Goal: Transaction & Acquisition: Subscribe to service/newsletter

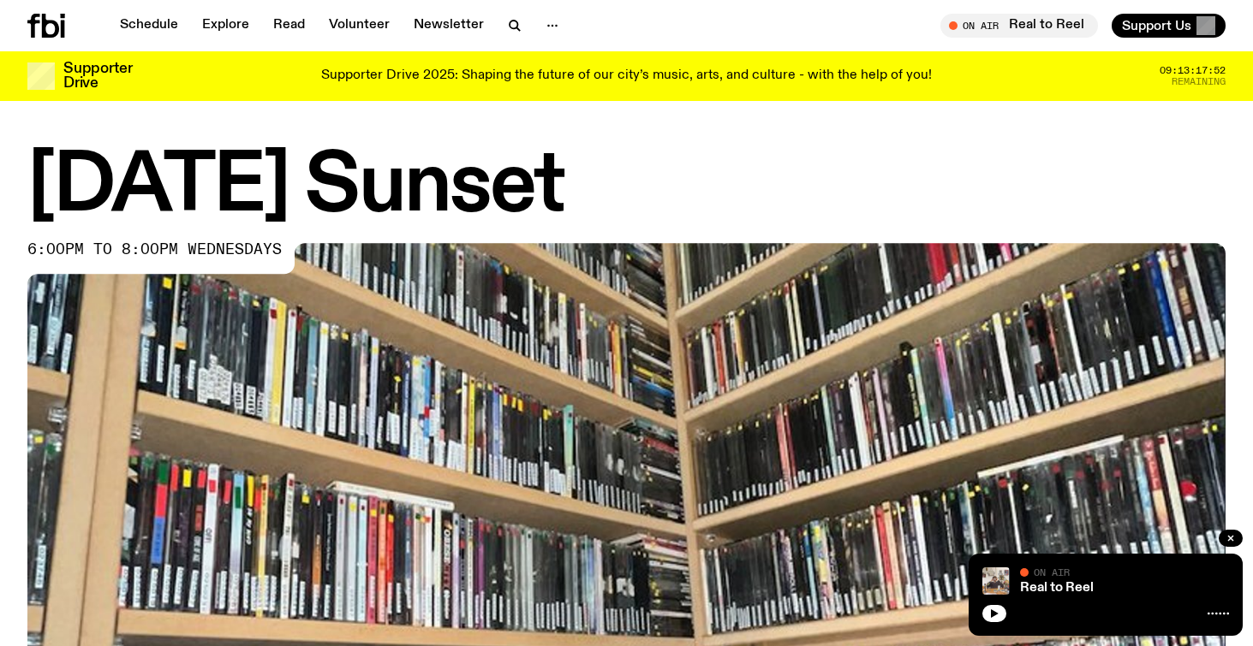
scroll to position [353, 0]
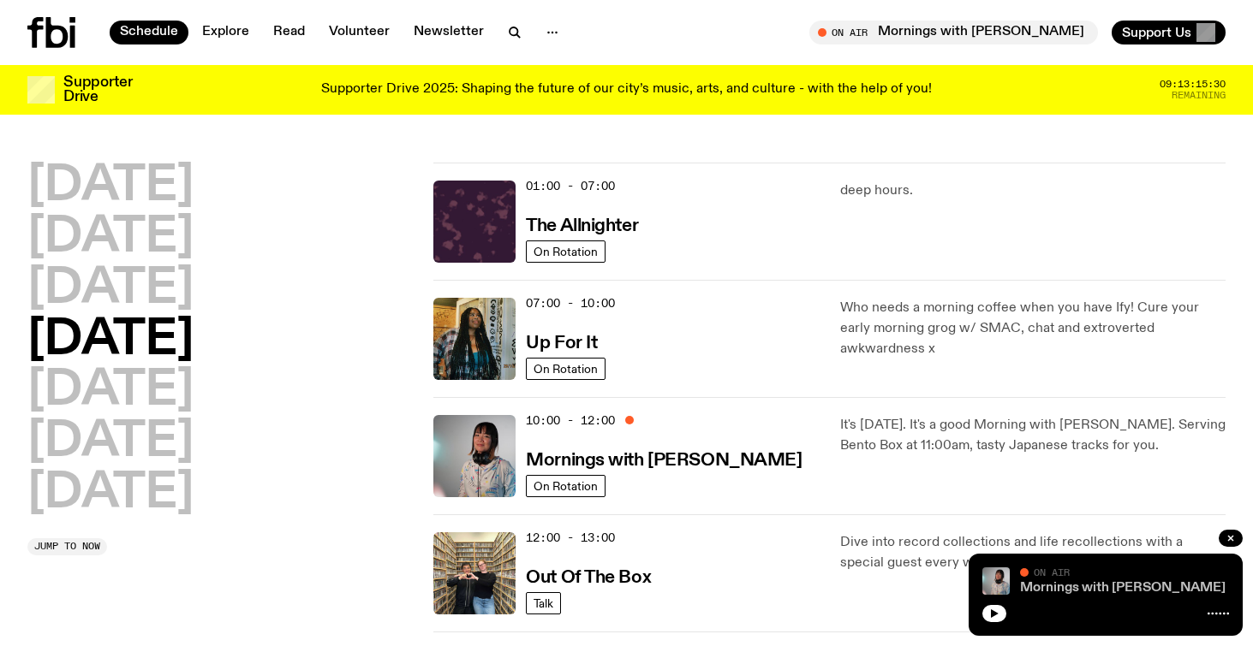
click at [1059, 585] on link "Mornings with [PERSON_NAME]" at bounding box center [1122, 588] width 205 height 14
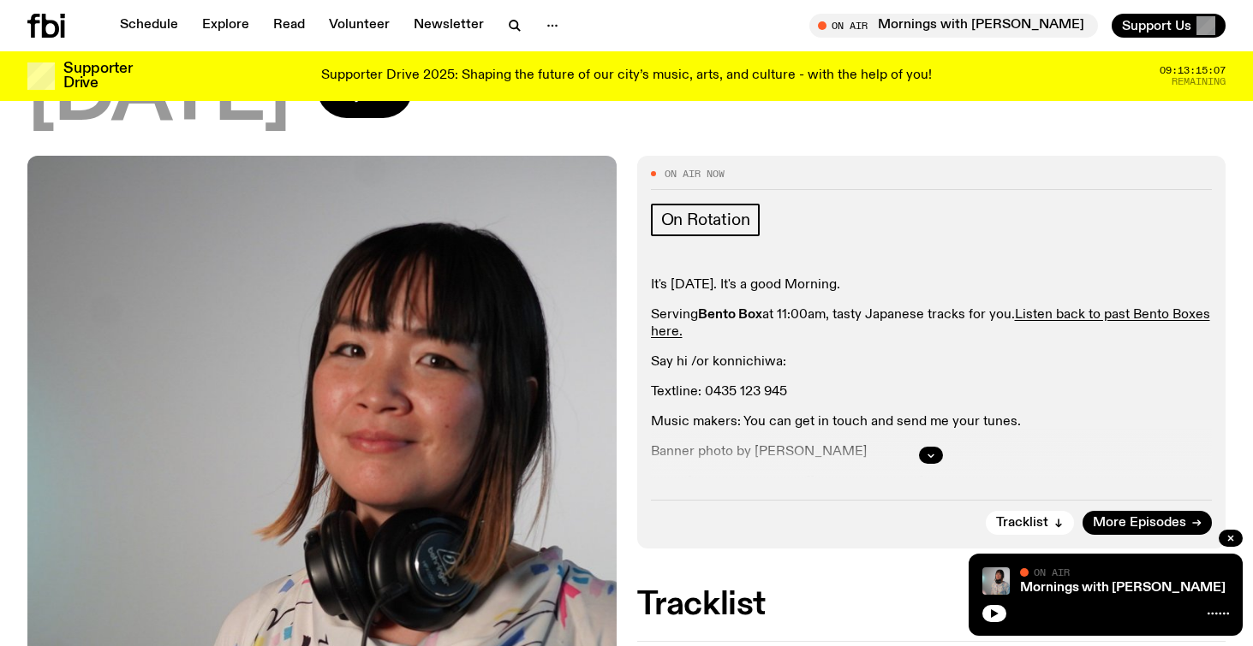
scroll to position [258, 0]
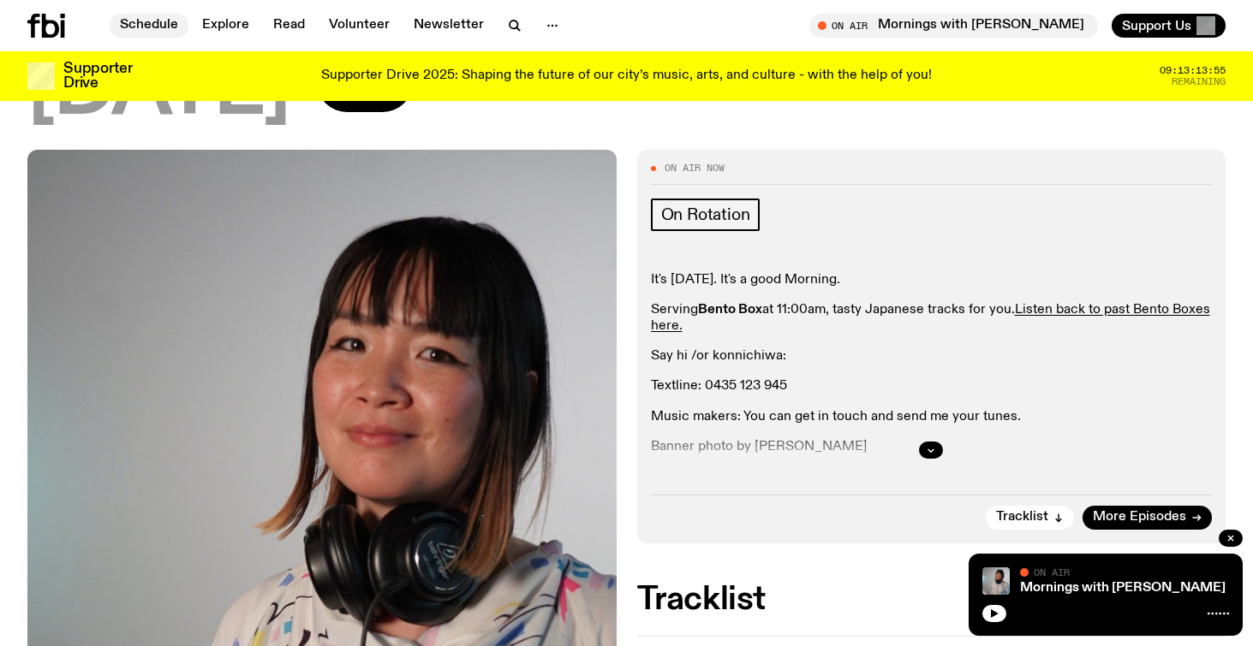
click at [154, 22] on link "Schedule" at bounding box center [149, 26] width 79 height 24
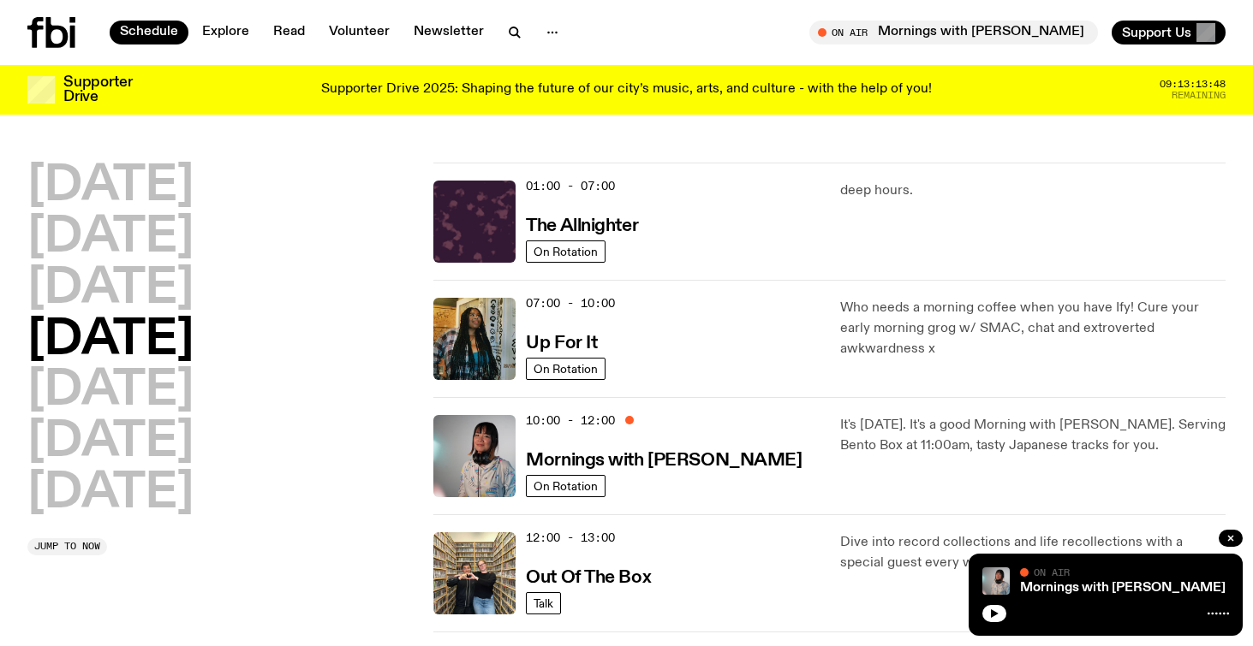
click at [789, 448] on div "10:00 - 12:00 Mornings with [PERSON_NAME]" at bounding box center [672, 456] width 293 height 82
click at [559, 468] on h3 "Mornings with [PERSON_NAME]" at bounding box center [664, 461] width 276 height 18
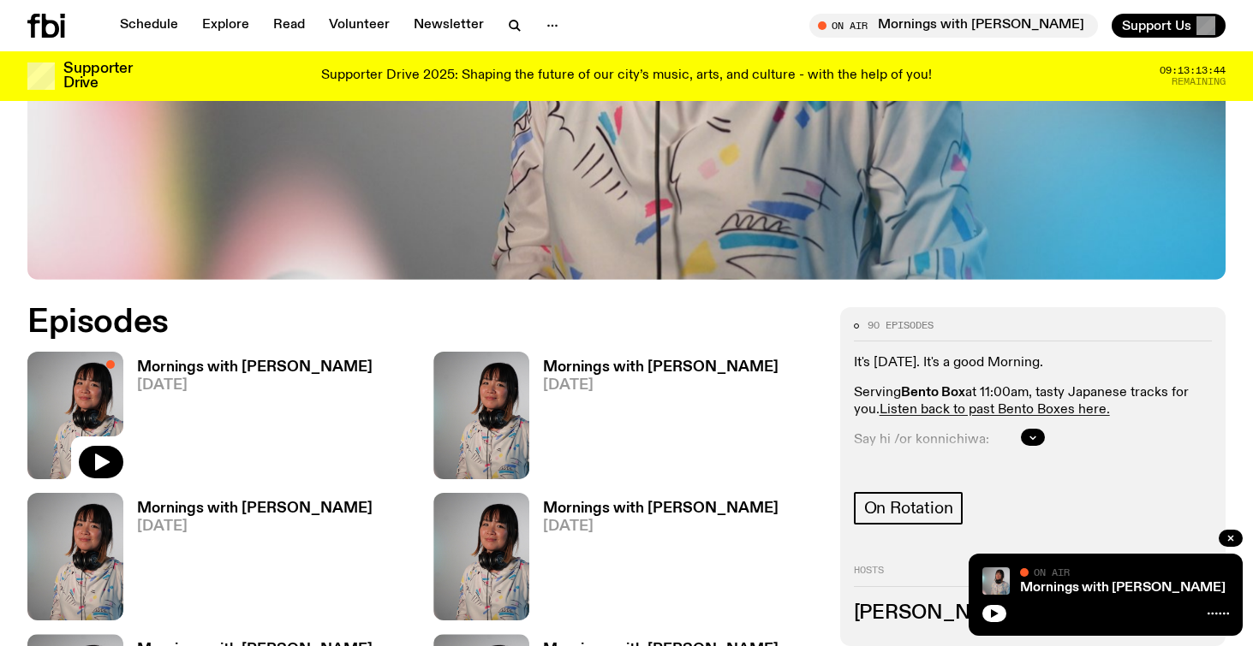
scroll to position [714, 0]
click at [1058, 588] on link "Mornings with [PERSON_NAME]" at bounding box center [1122, 588] width 205 height 14
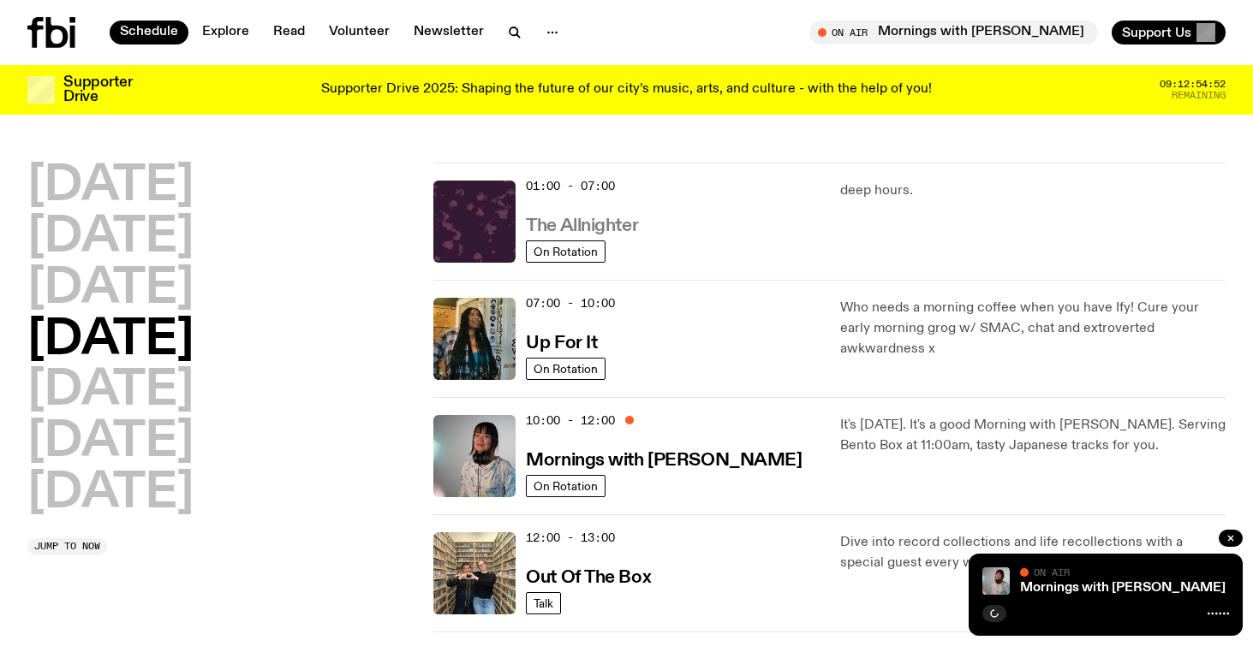
click at [598, 220] on h3 "The Allnighter" at bounding box center [582, 226] width 112 height 18
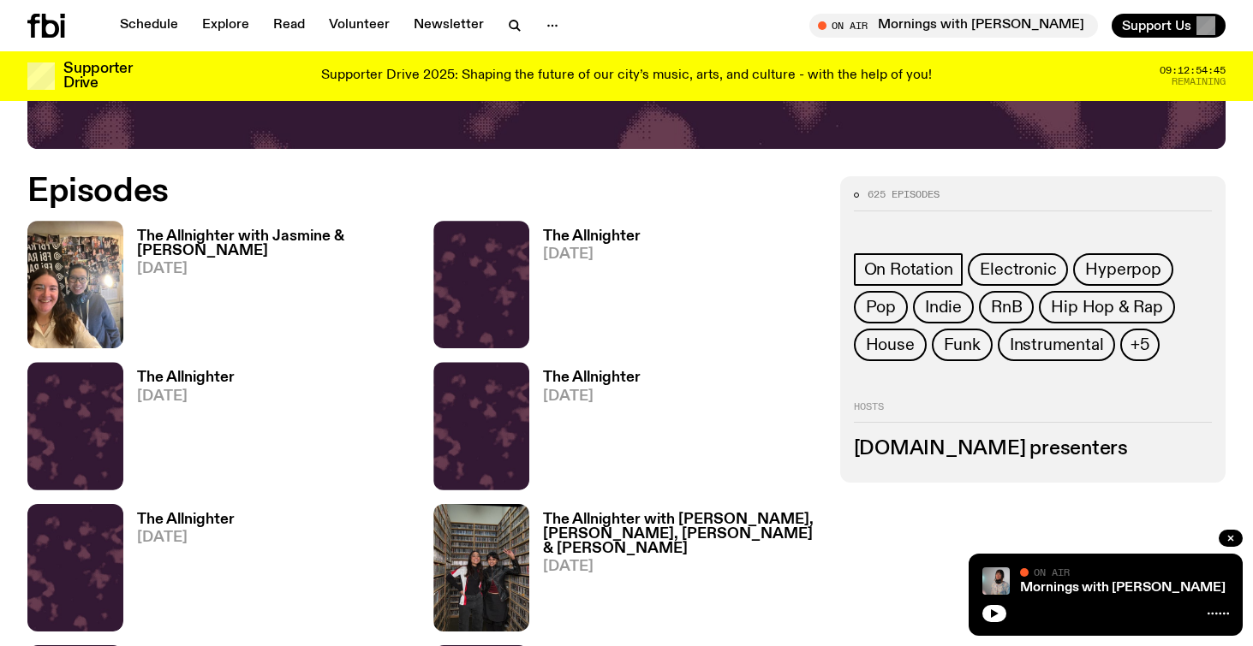
scroll to position [769, 0]
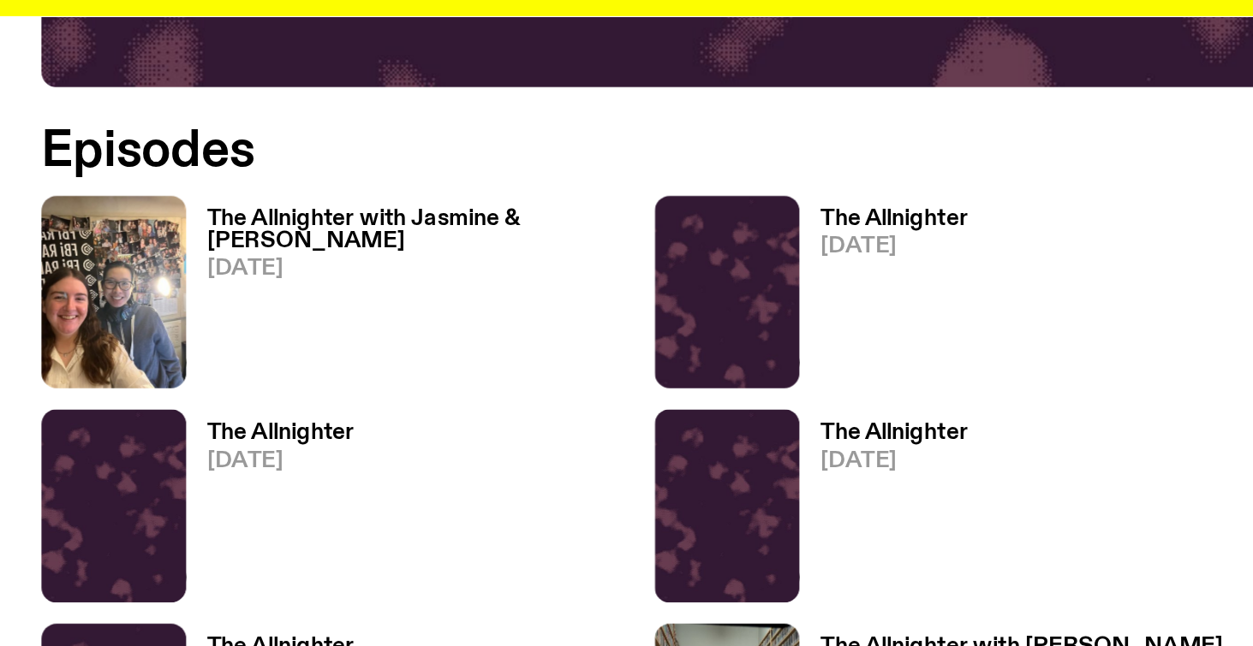
click at [287, 235] on h3 "The Allnighter with Jasmine & Jena" at bounding box center [275, 243] width 276 height 29
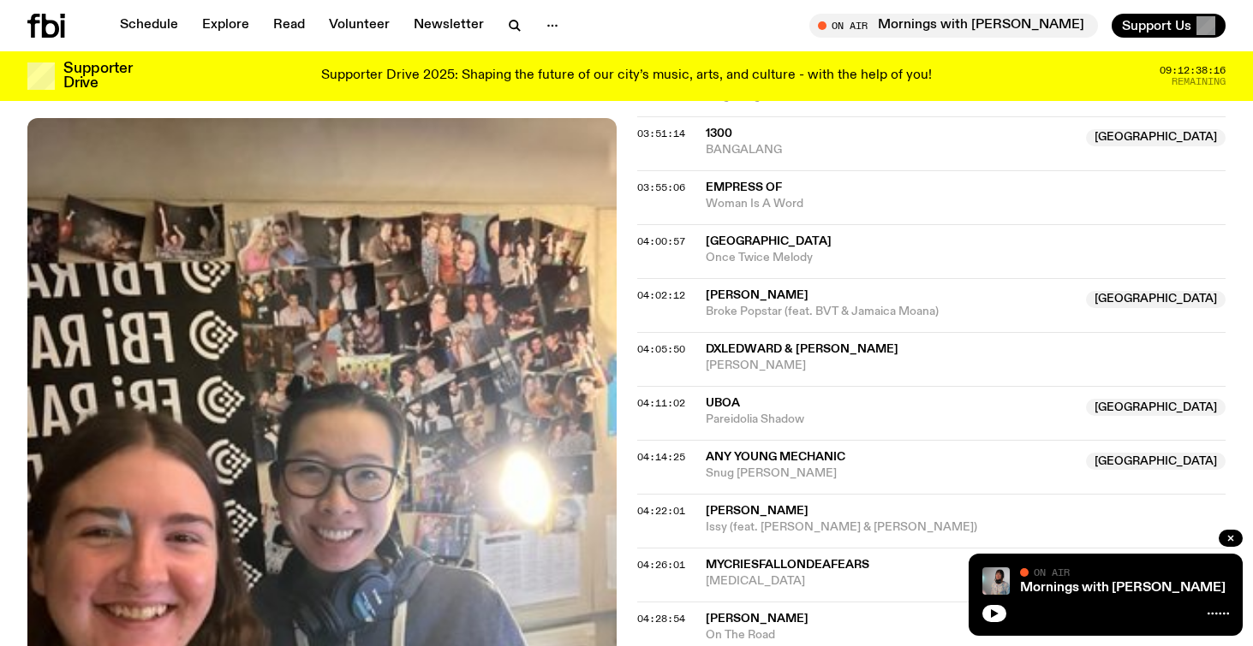
scroll to position [785, 0]
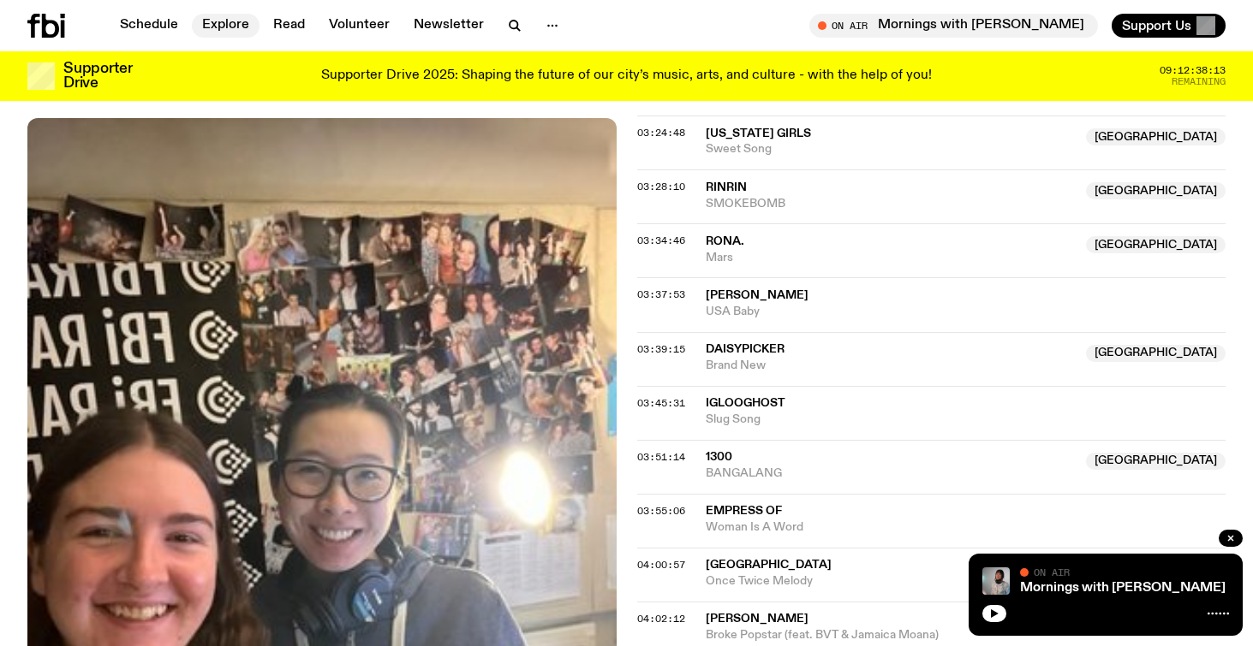
click at [227, 29] on link "Explore" at bounding box center [226, 26] width 68 height 24
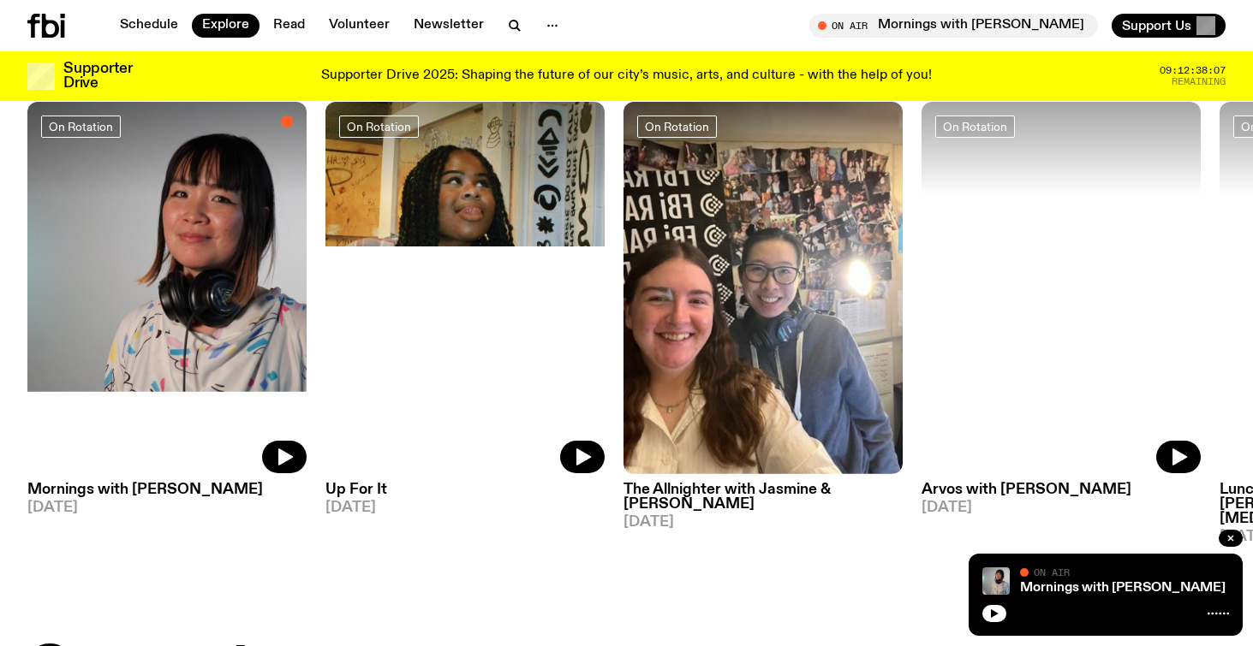
scroll to position [742, 0]
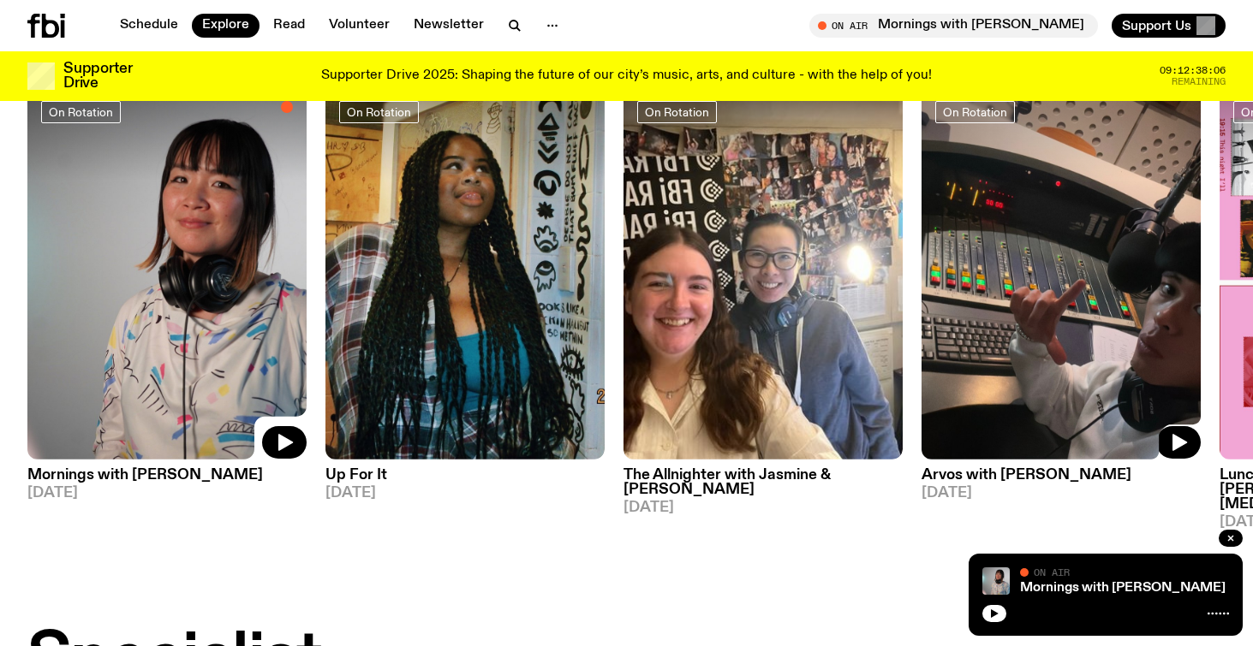
click at [969, 406] on img at bounding box center [1060, 273] width 279 height 372
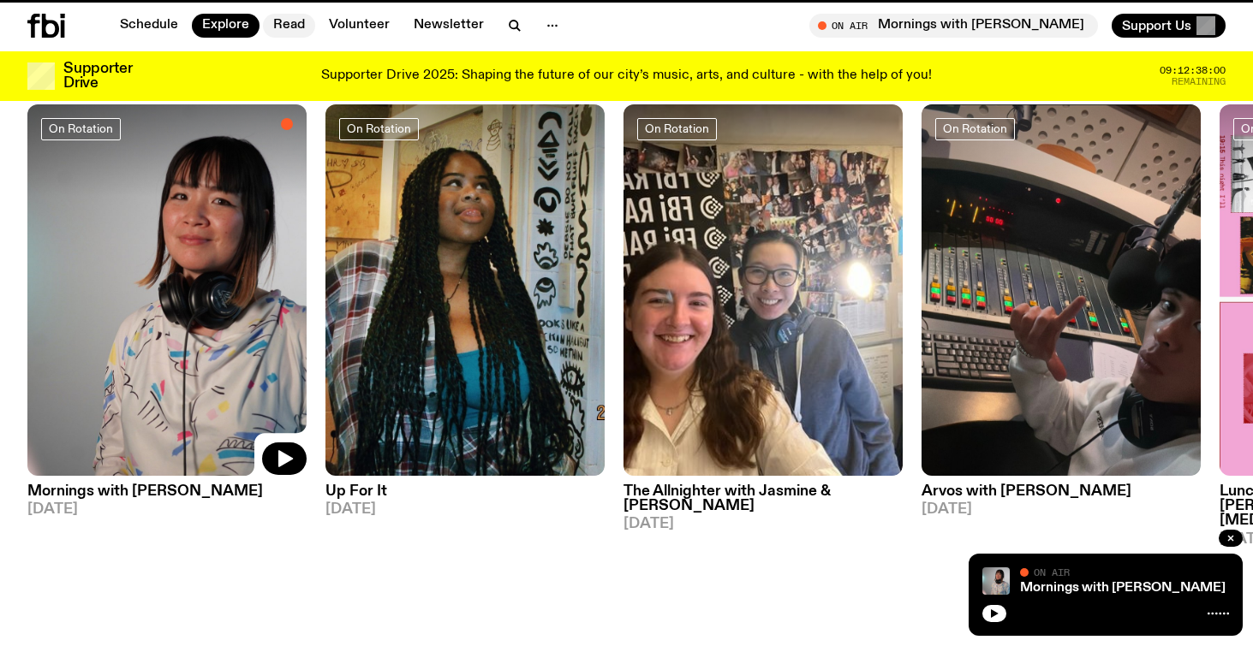
scroll to position [729, 0]
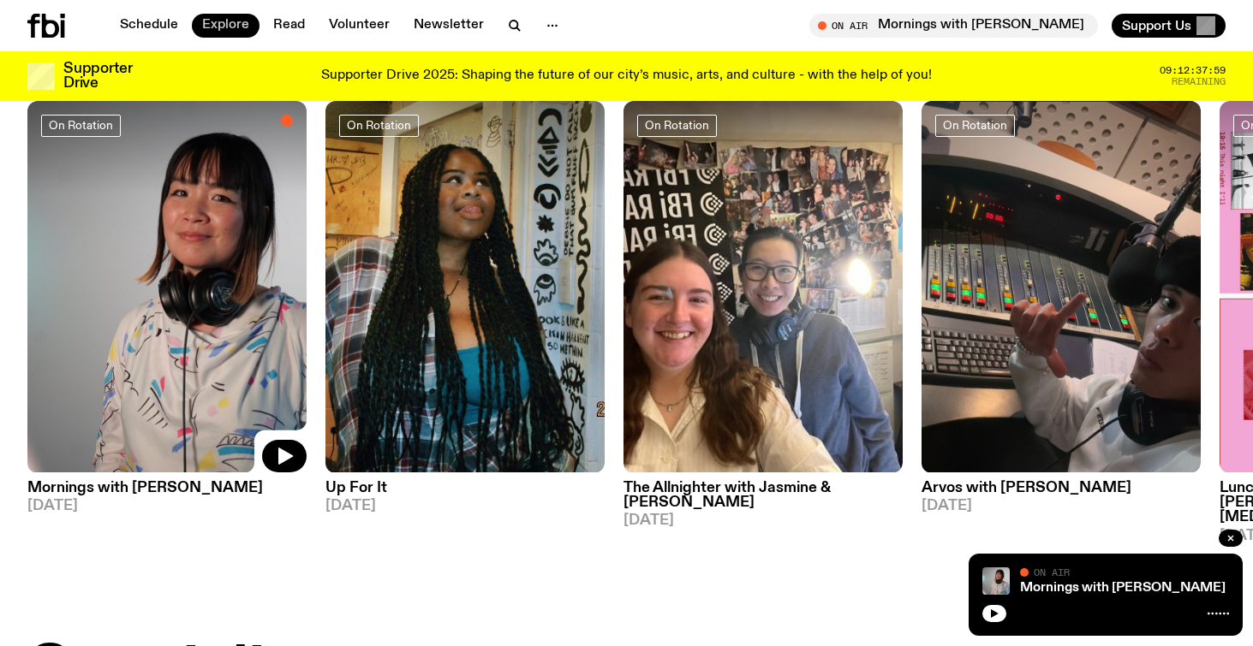
click at [231, 21] on link "Explore" at bounding box center [226, 26] width 68 height 24
click at [249, 27] on link "Explore" at bounding box center [226, 26] width 68 height 24
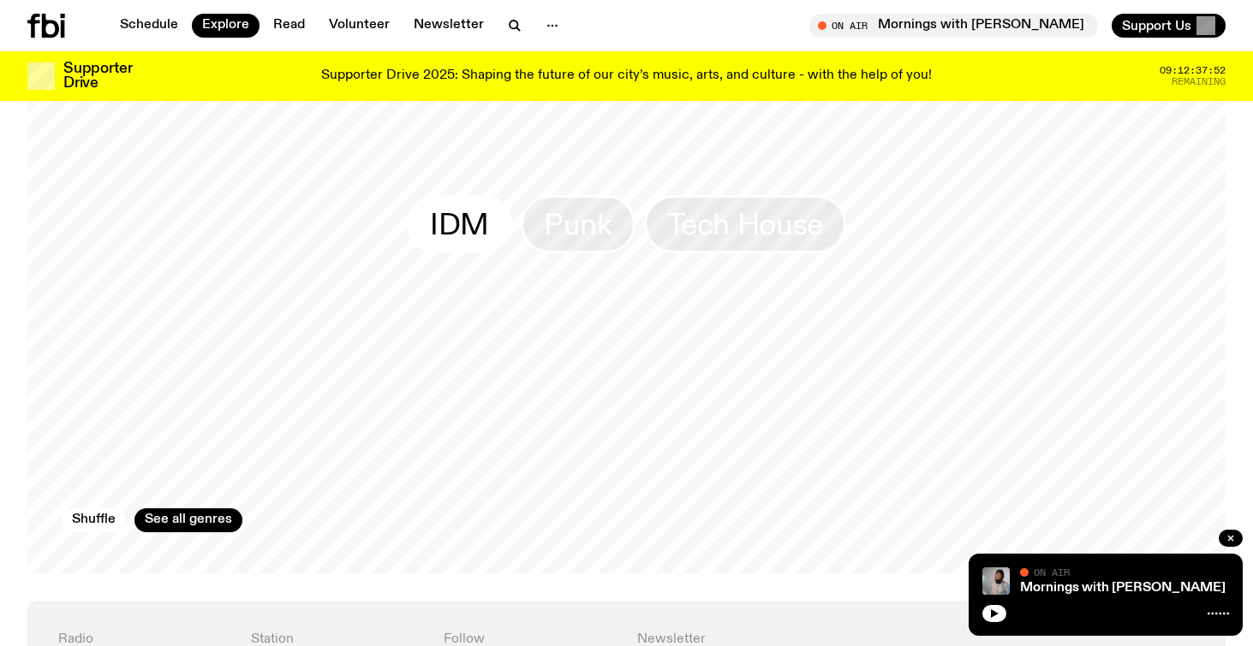
scroll to position [2693, 0]
click at [473, 202] on span "IDM" at bounding box center [459, 218] width 59 height 33
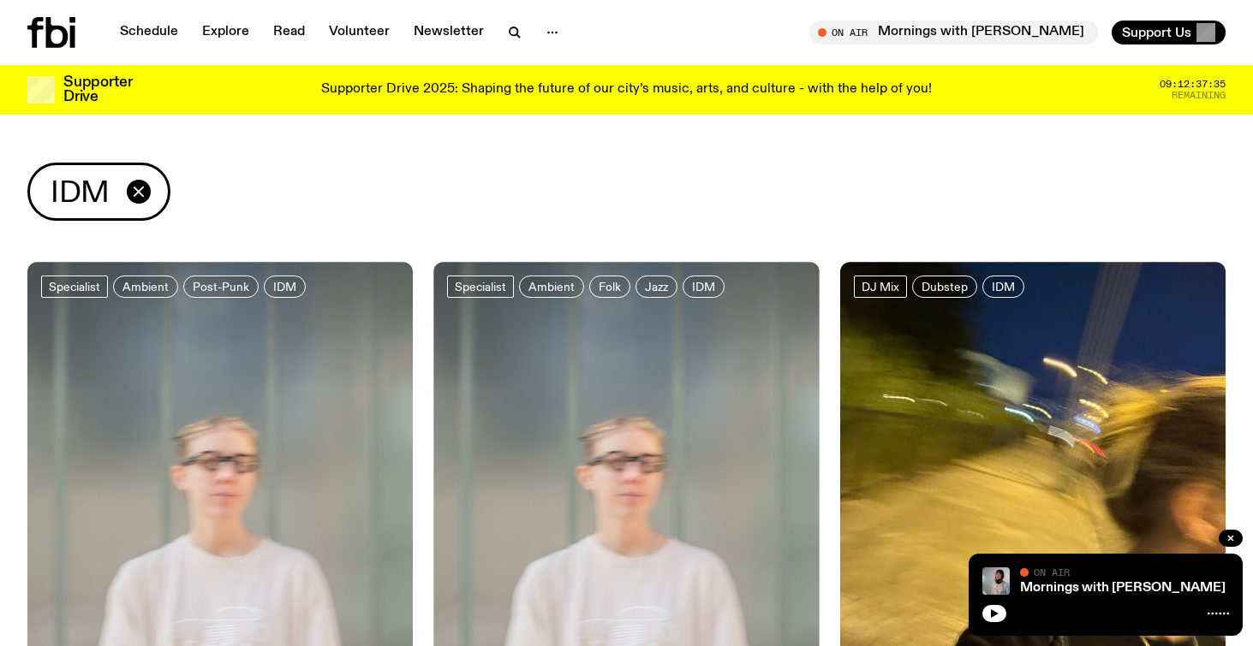
click at [626, 92] on p "Supporter Drive 2025: Shaping the future of our city’s music, arts, and culture…" at bounding box center [626, 89] width 610 height 15
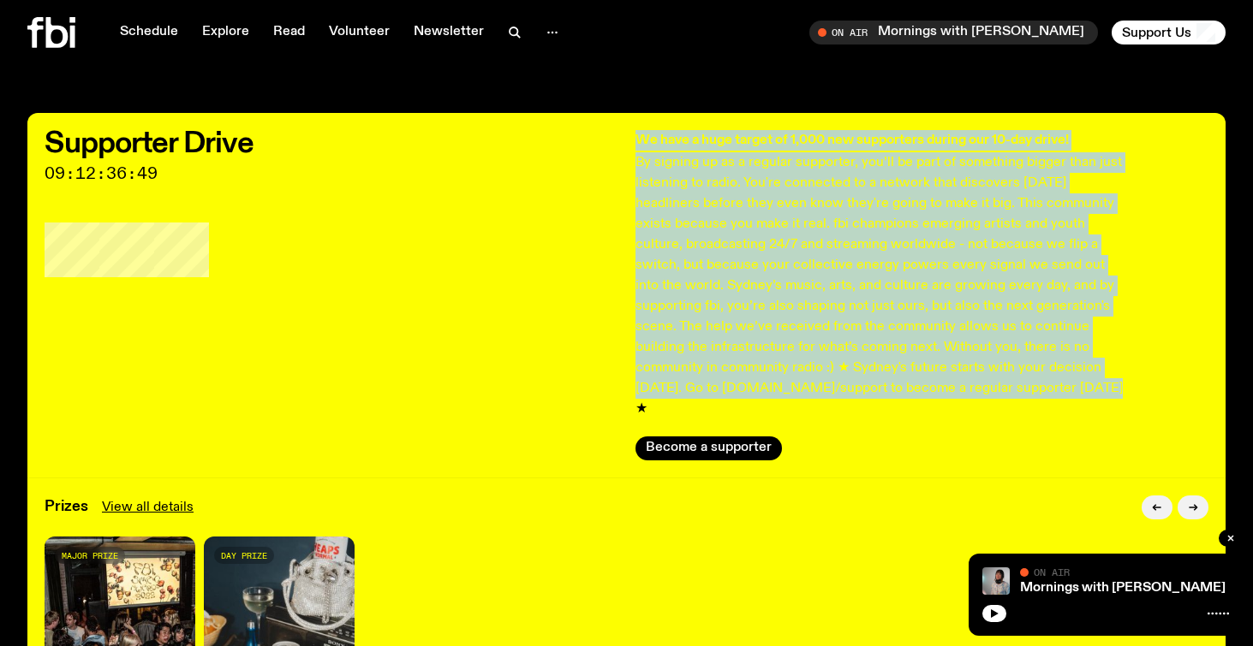
drag, startPoint x: 987, startPoint y: 393, endPoint x: 637, endPoint y: 135, distance: 434.8
click at [637, 135] on div "We have a huge target of 1,000 new supporters during our 10-day drive! By signi…" at bounding box center [881, 274] width 493 height 289
copy div "We have a huge target of 1,000 new supporters during our 10-day drive! By signi…"
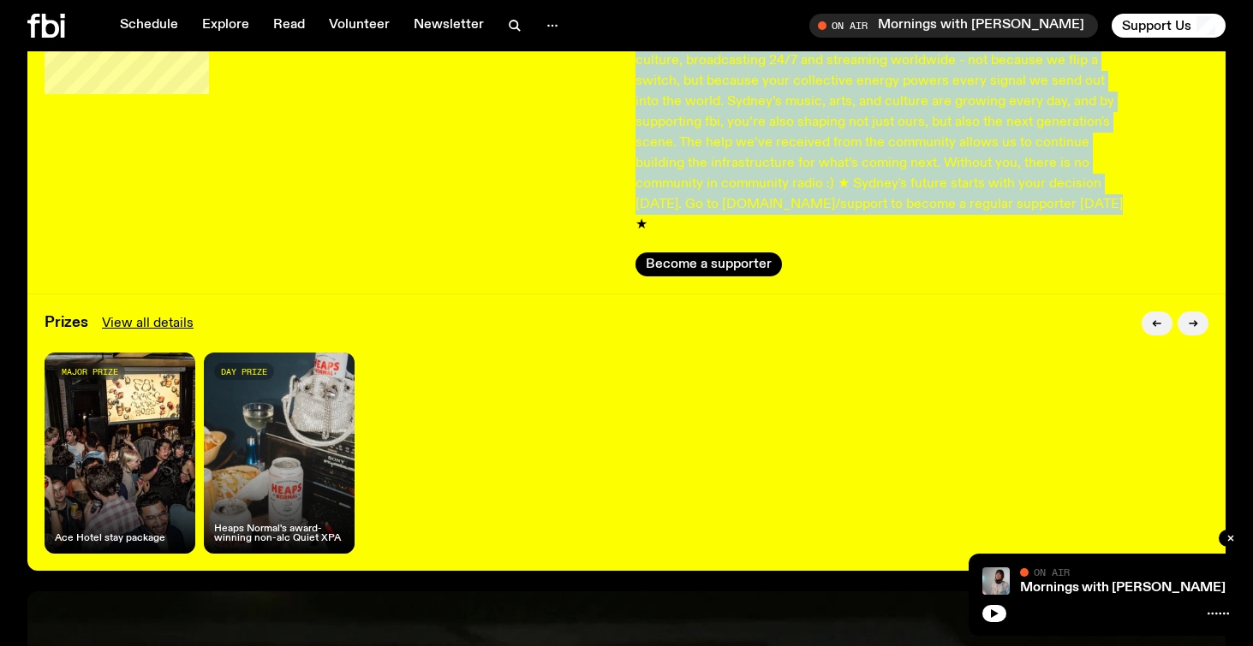
scroll to position [187, 0]
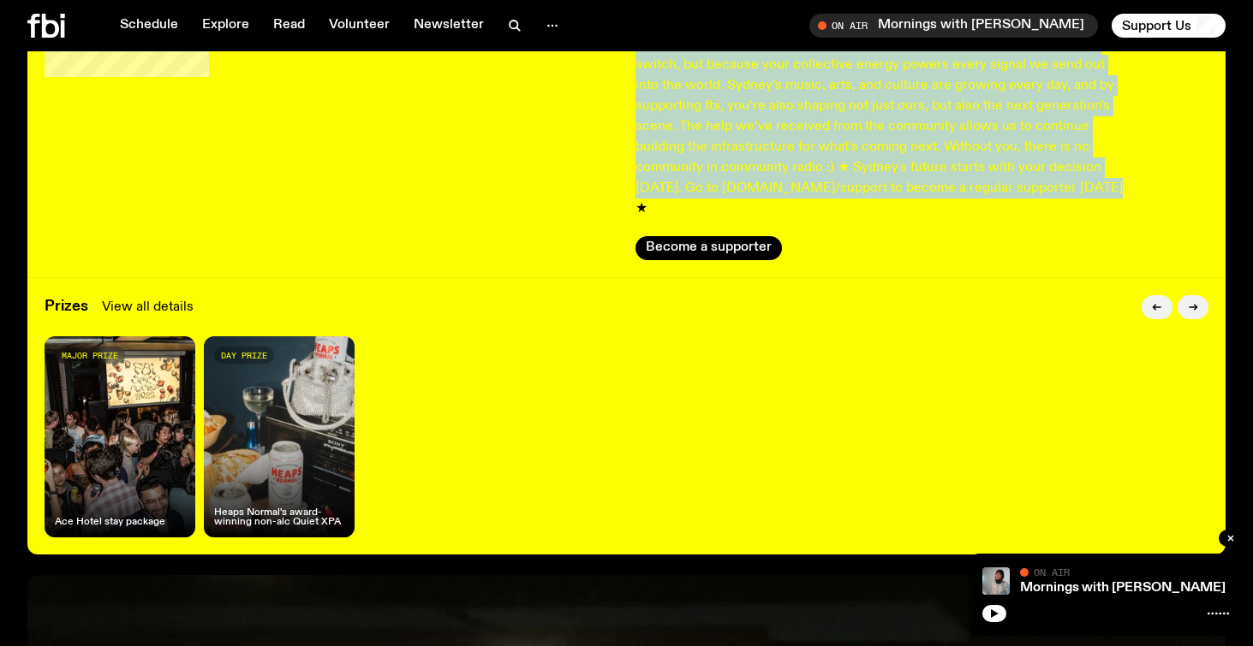
click at [135, 297] on link "View all details" at bounding box center [148, 307] width 92 height 21
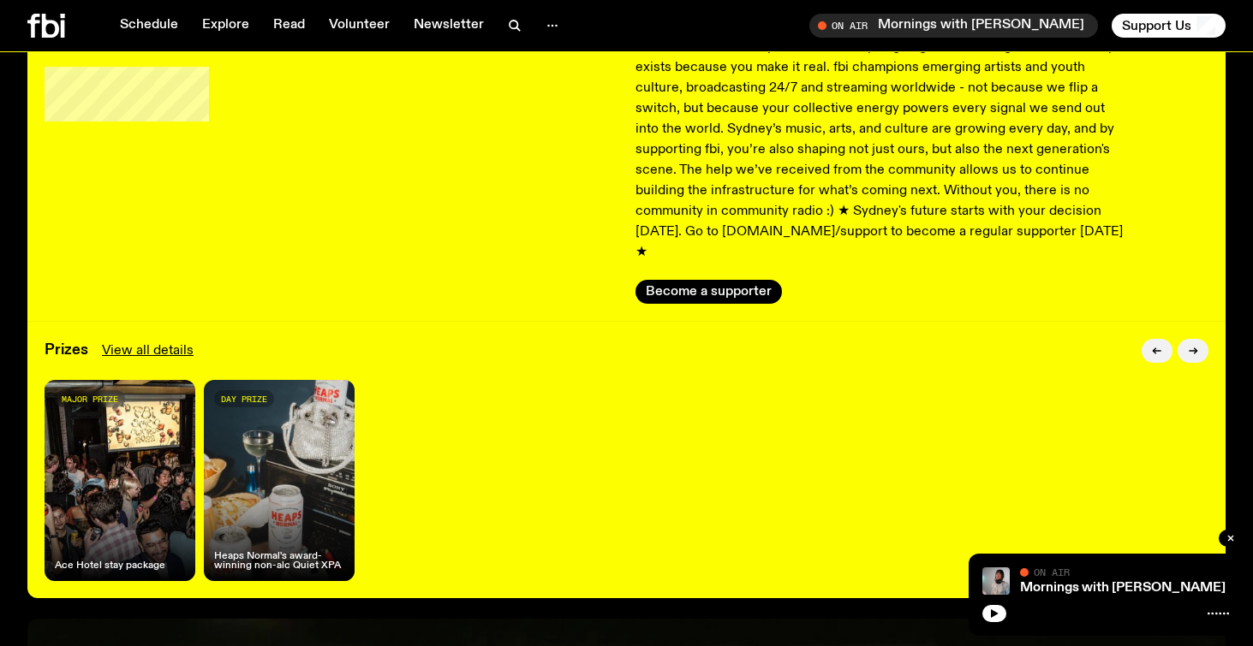
scroll to position [142, 0]
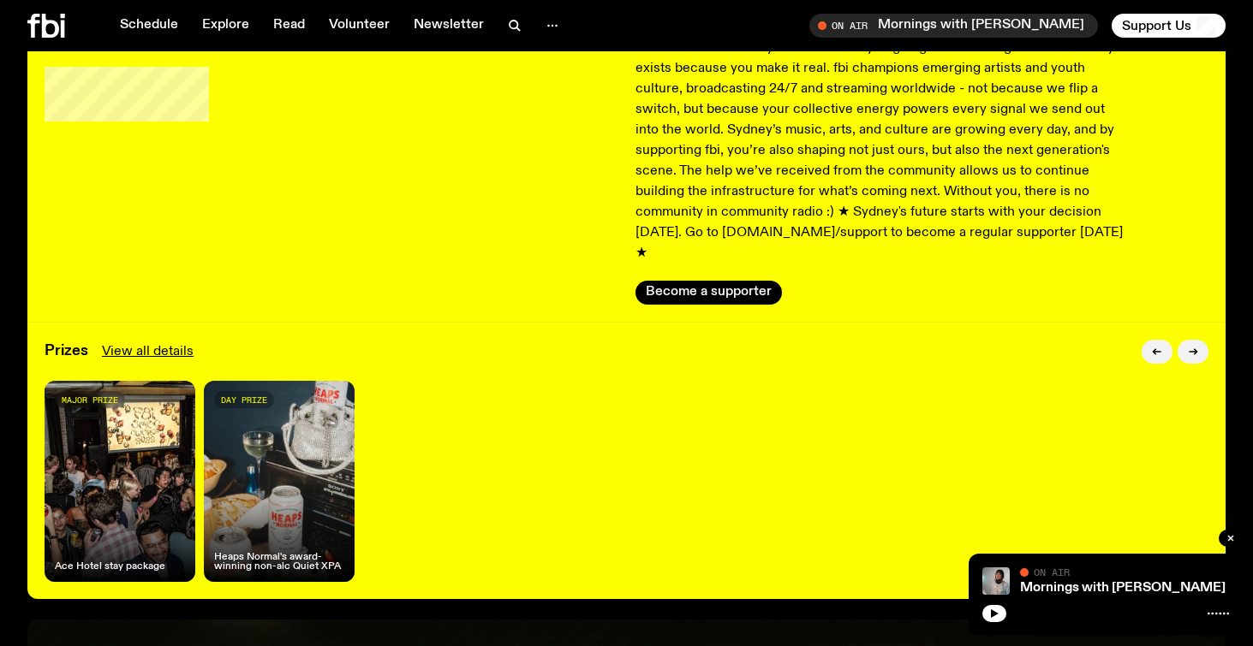
click at [134, 502] on div "major prize Ace Hotel stay package" at bounding box center [120, 481] width 151 height 201
click at [298, 553] on h4 "Heaps Normal's award-winning non-alc Quiet XPA" at bounding box center [279, 562] width 130 height 19
click at [294, 553] on h4 "Heaps Normal's award-winning non-alc Quiet XPA" at bounding box center [279, 562] width 130 height 19
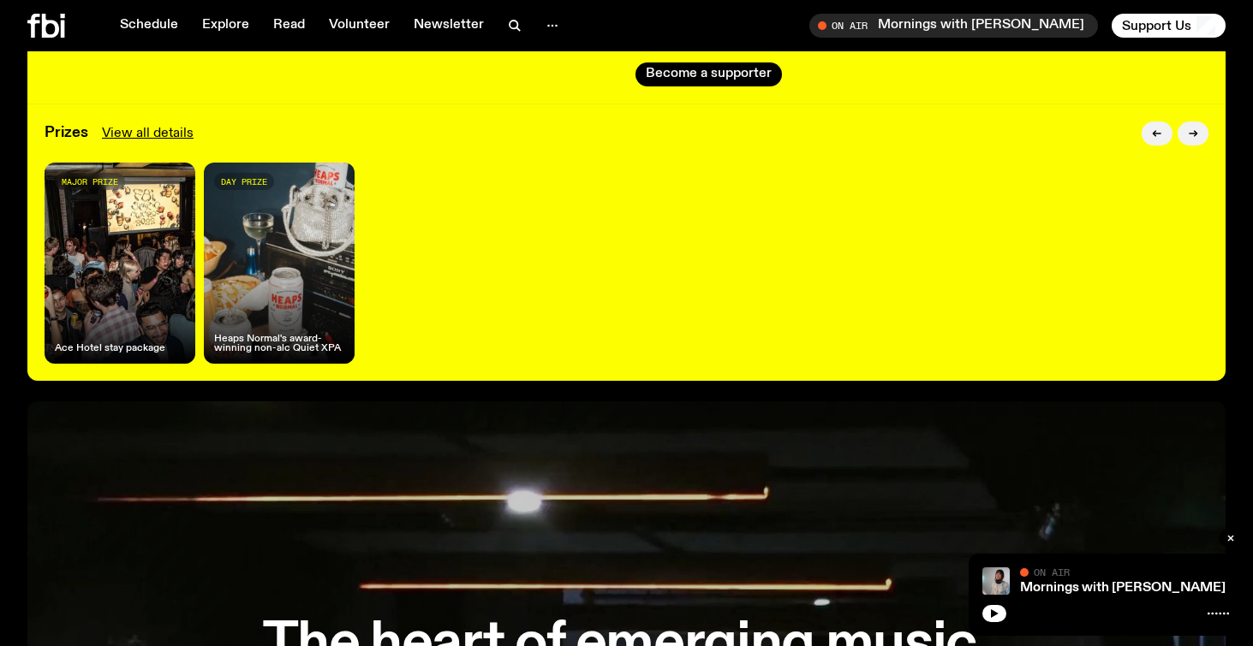
scroll to position [366, 0]
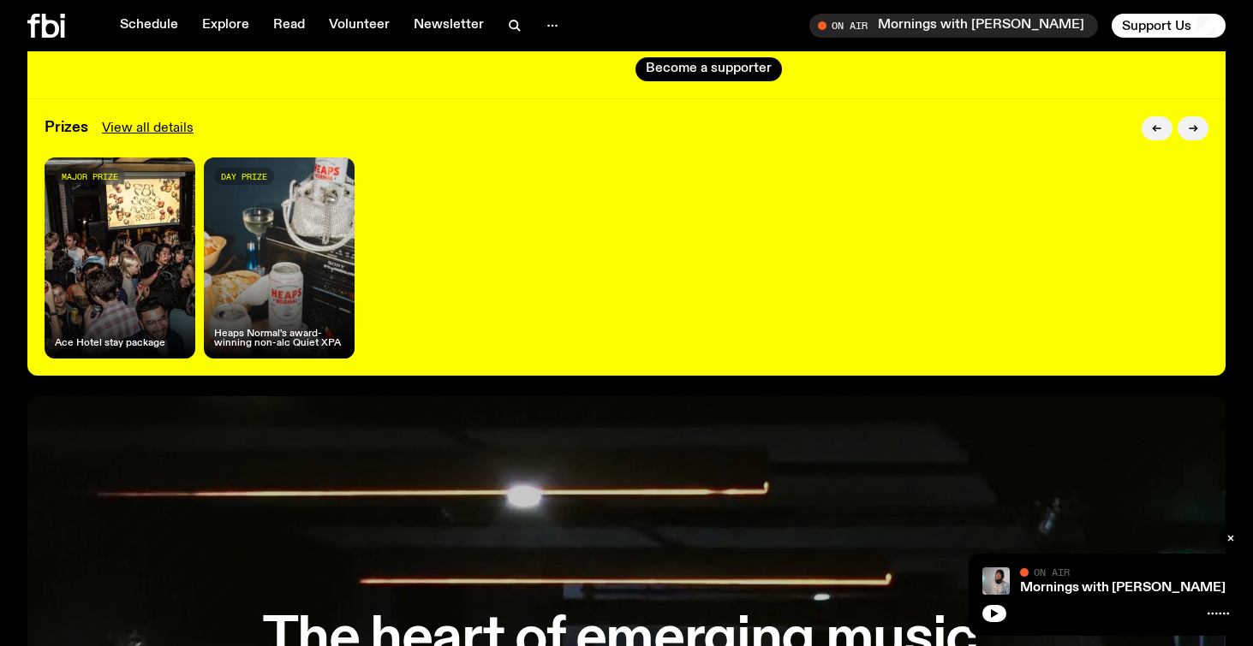
click at [524, 277] on div "major prize Ace Hotel stay package day prize Heaps Normal's award-winning non-a…" at bounding box center [626, 258] width 1163 height 201
click at [282, 330] on h4 "Heaps Normal's award-winning non-alc Quiet XPA" at bounding box center [279, 339] width 130 height 19
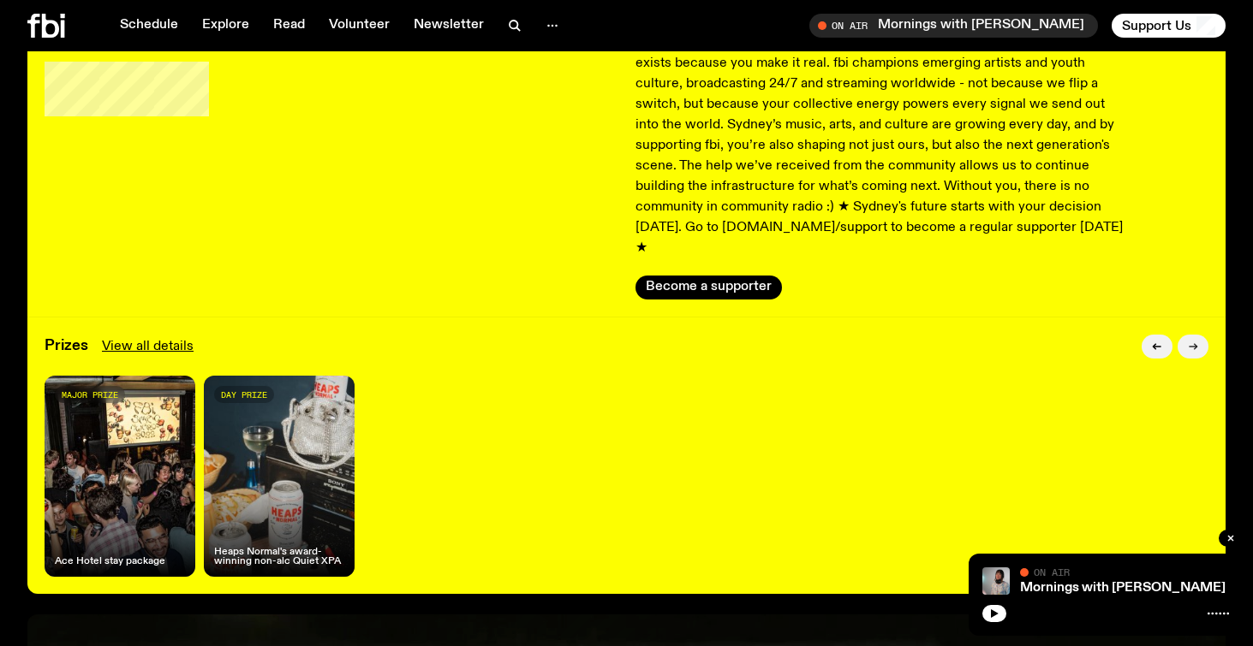
scroll to position [148, 0]
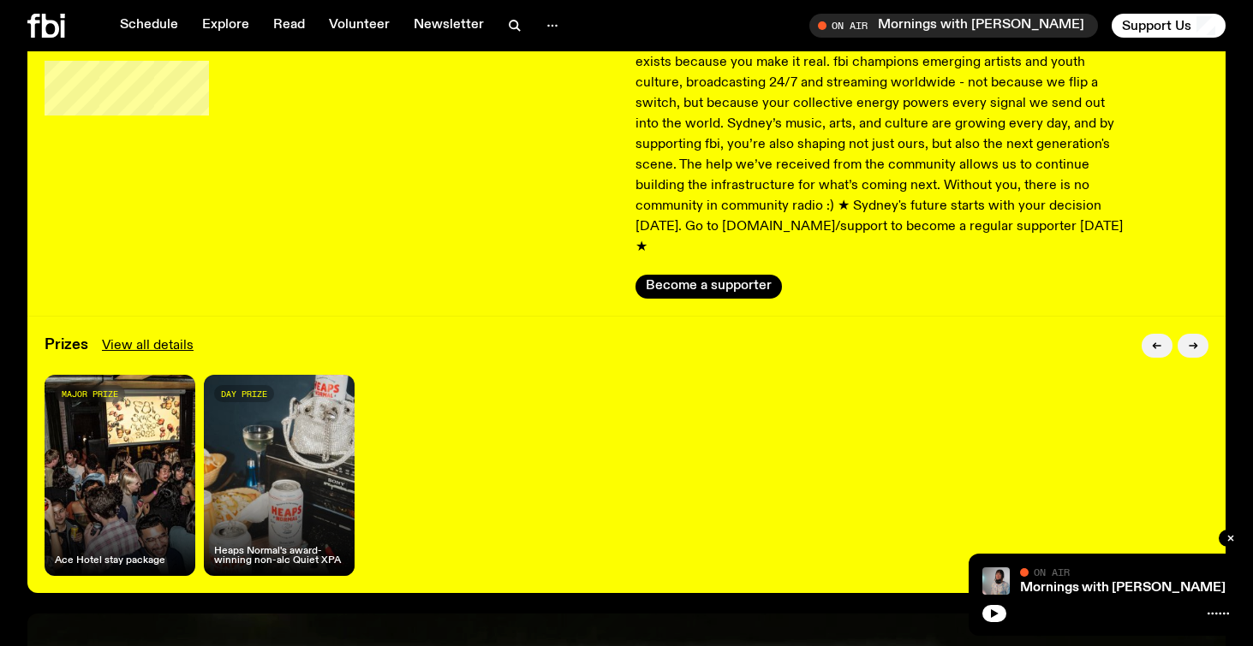
click at [307, 455] on div "day prize Heaps Normal's award-winning non-alc Quiet XPA" at bounding box center [279, 475] width 151 height 201
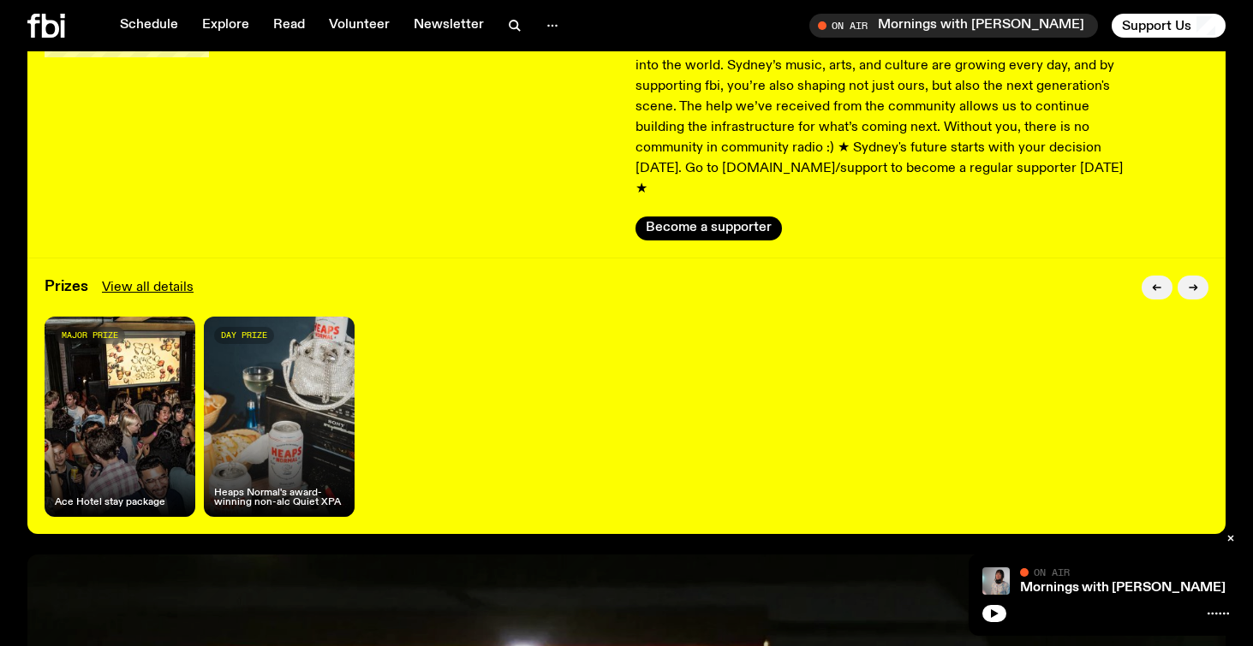
scroll to position [206, 0]
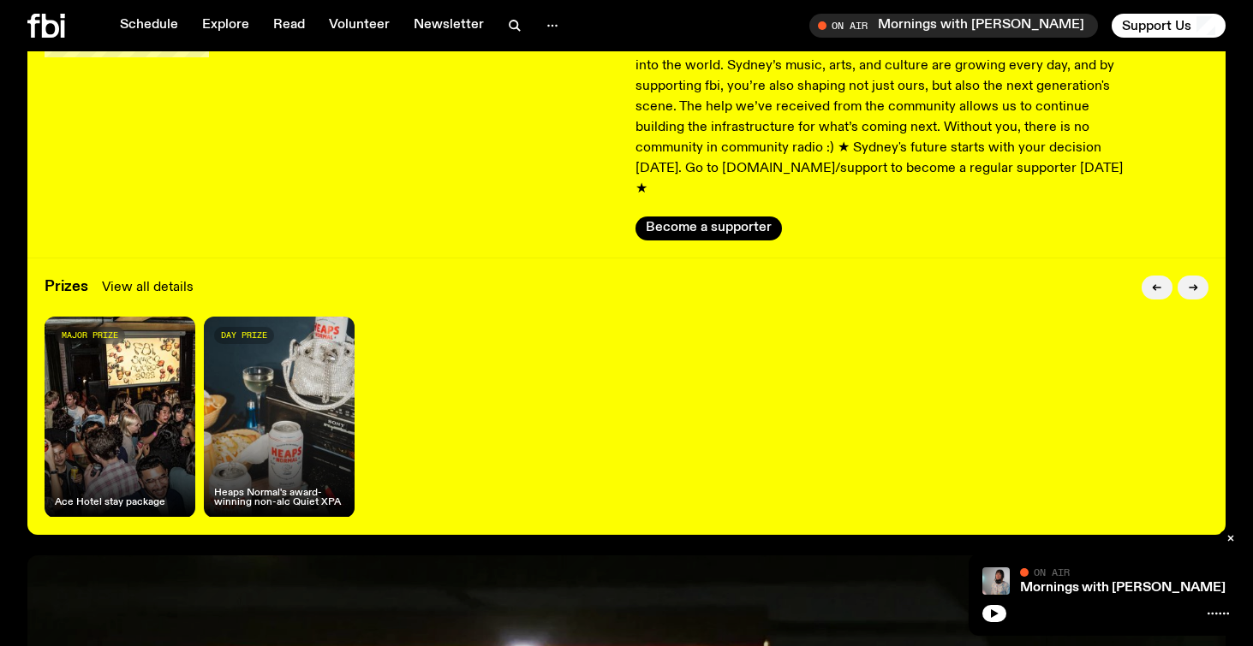
click at [126, 277] on link "View all details" at bounding box center [148, 287] width 92 height 21
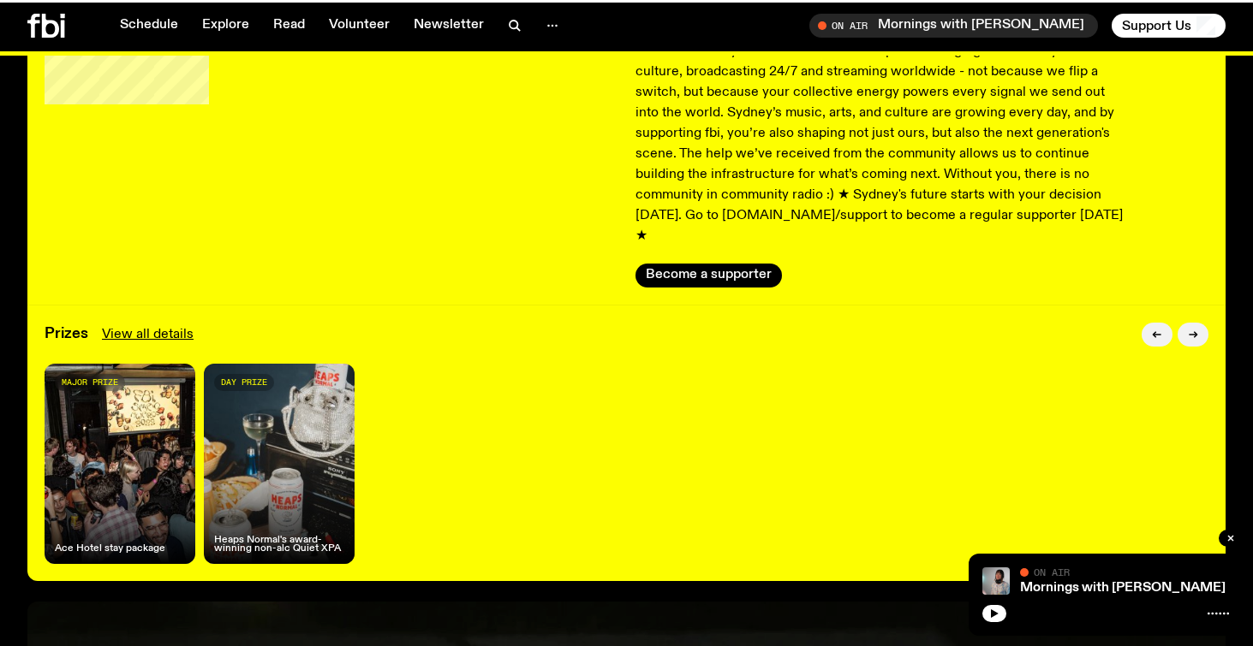
scroll to position [160, 0]
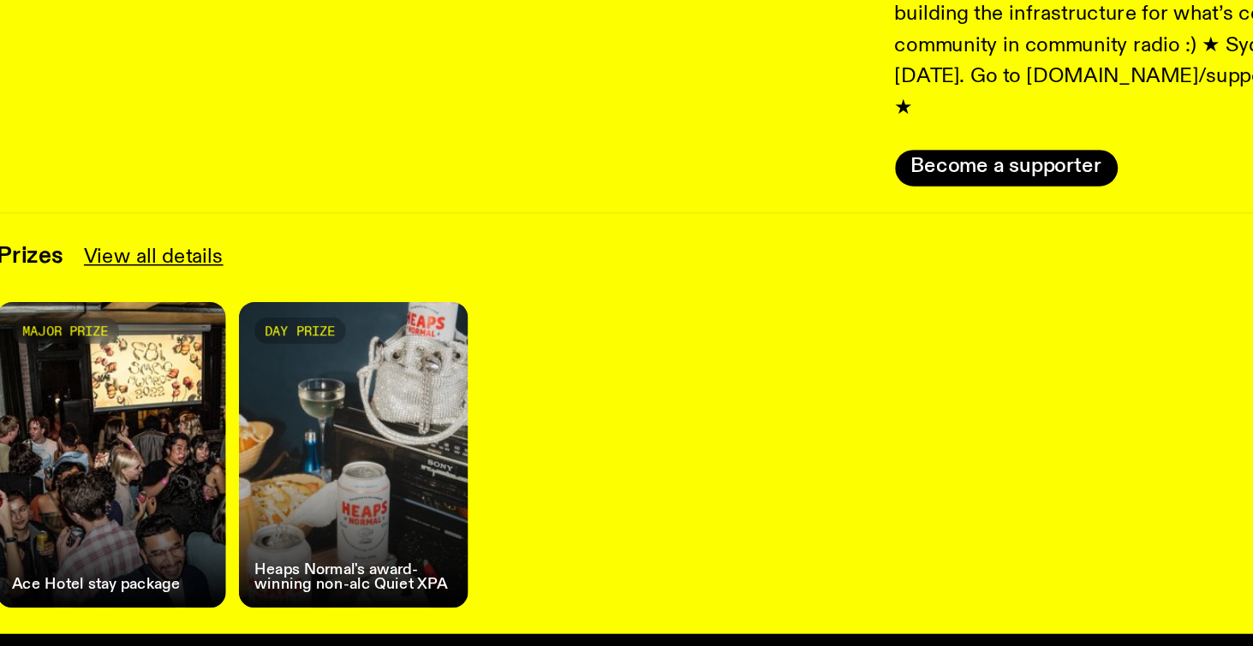
click at [150, 485] on div "major prize Ace Hotel stay package" at bounding box center [120, 463] width 151 height 201
click at [286, 479] on div "day prize Heaps Normal's award-winning non-alc Quiet XPA" at bounding box center [279, 463] width 151 height 201
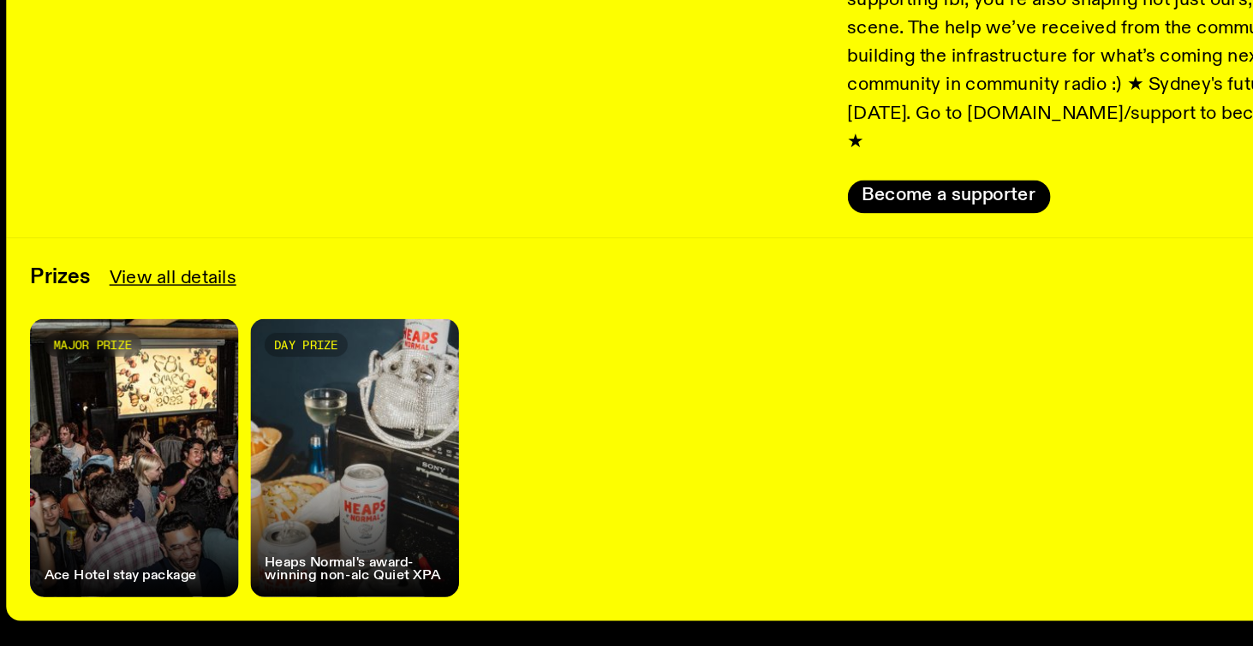
drag, startPoint x: 210, startPoint y: 521, endPoint x: 387, endPoint y: 542, distance: 178.4
click at [387, 542] on div "major prize Ace Hotel stay package day prize Heaps Normal's award-winning non-a…" at bounding box center [626, 463] width 1163 height 201
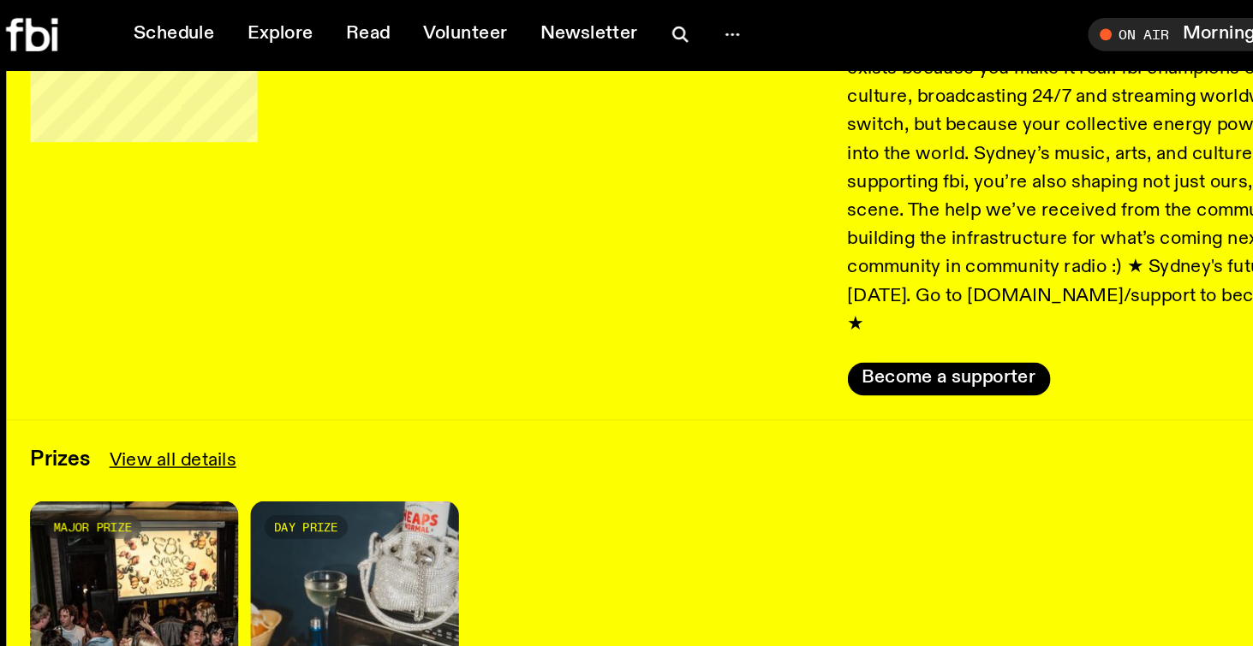
scroll to position [141, 0]
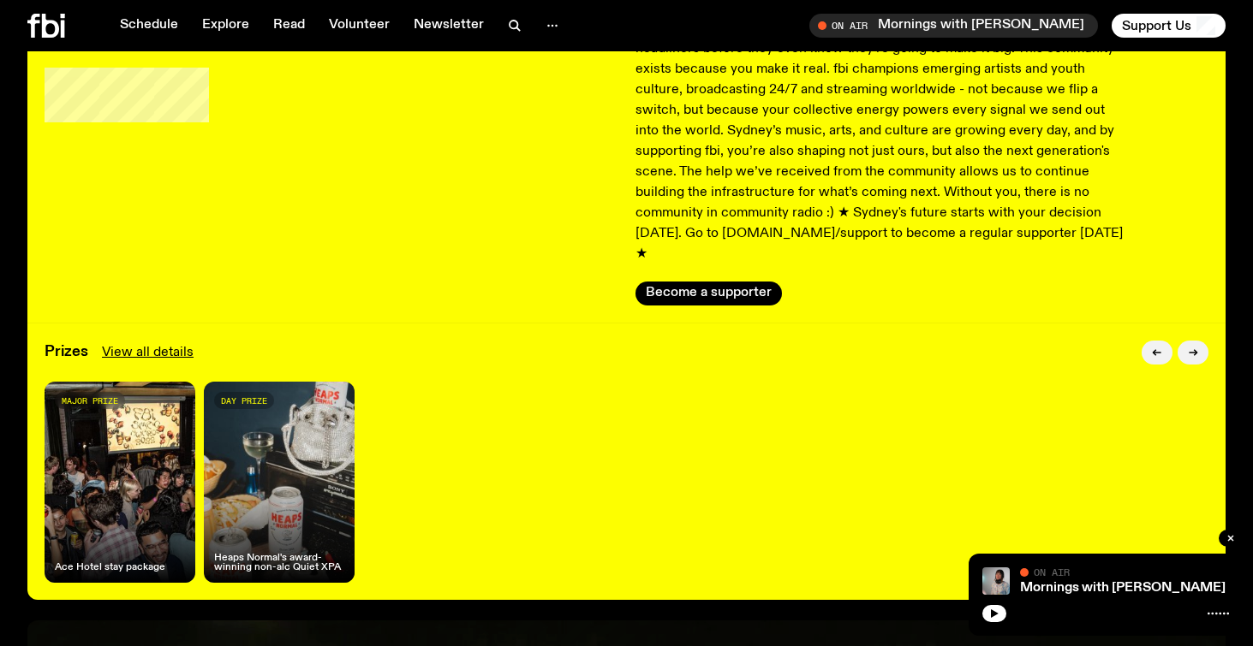
click at [791, 216] on p "By signing up as a regular supporter, you’ll be part of something bigger than j…" at bounding box center [881, 130] width 493 height 267
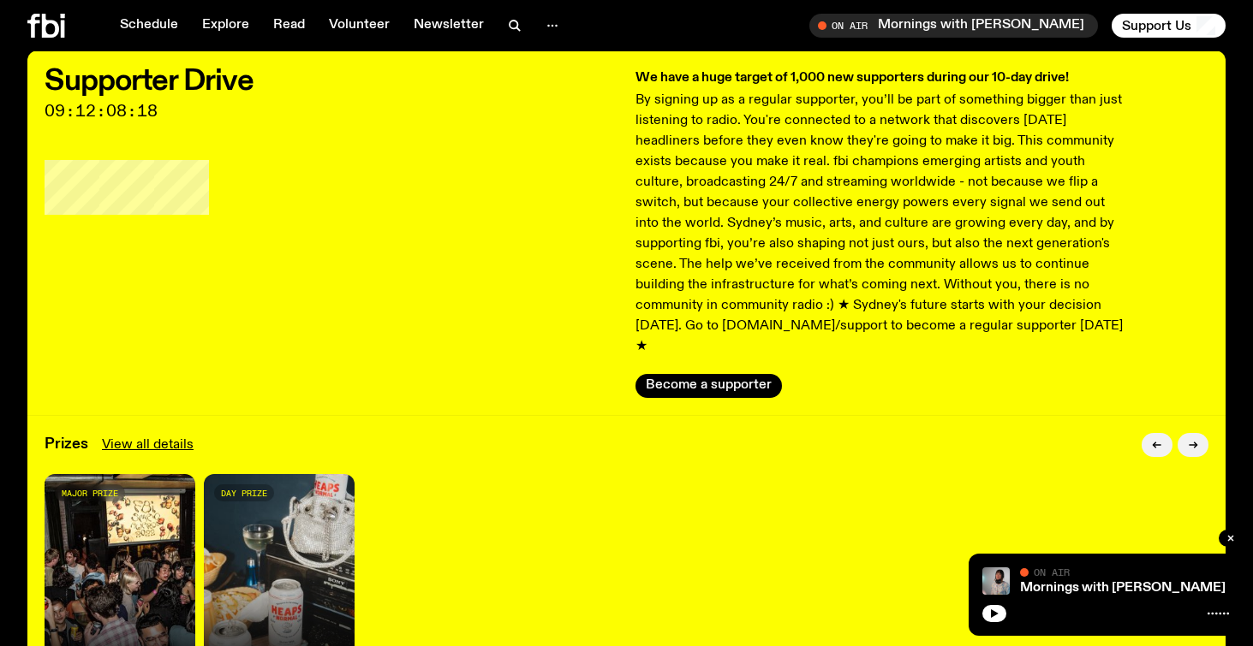
scroll to position [0, 0]
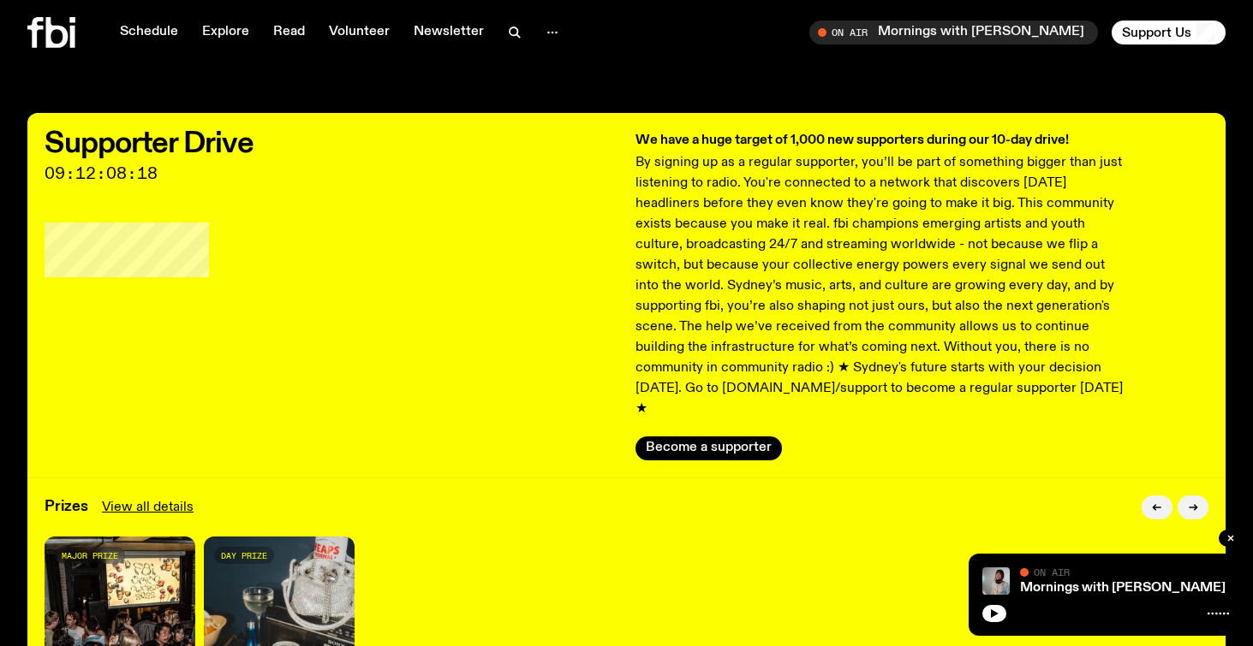
click at [162, 148] on h2 "Supporter Drive" at bounding box center [332, 143] width 574 height 27
click at [629, 115] on div "Supporter Drive 09:12:08:17 We have a huge target of 1,000 new supporters durin…" at bounding box center [626, 295] width 1198 height 365
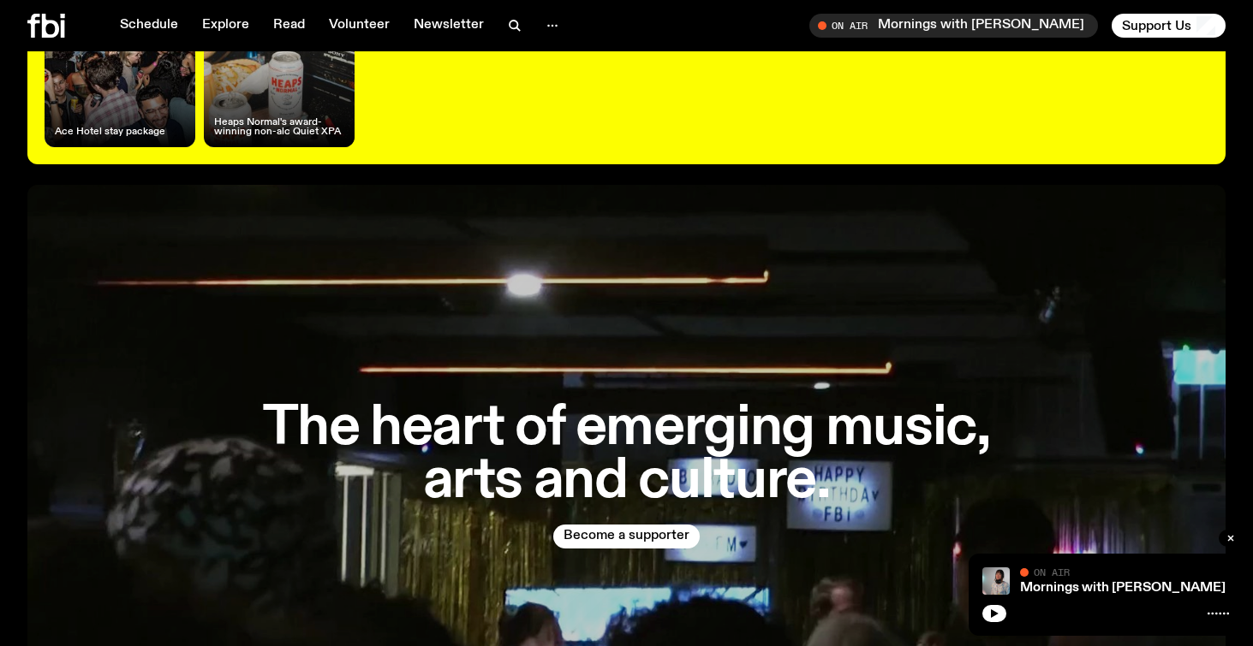
click at [522, 403] on h1 "The heart of emerging music, arts and culture." at bounding box center [626, 454] width 767 height 104
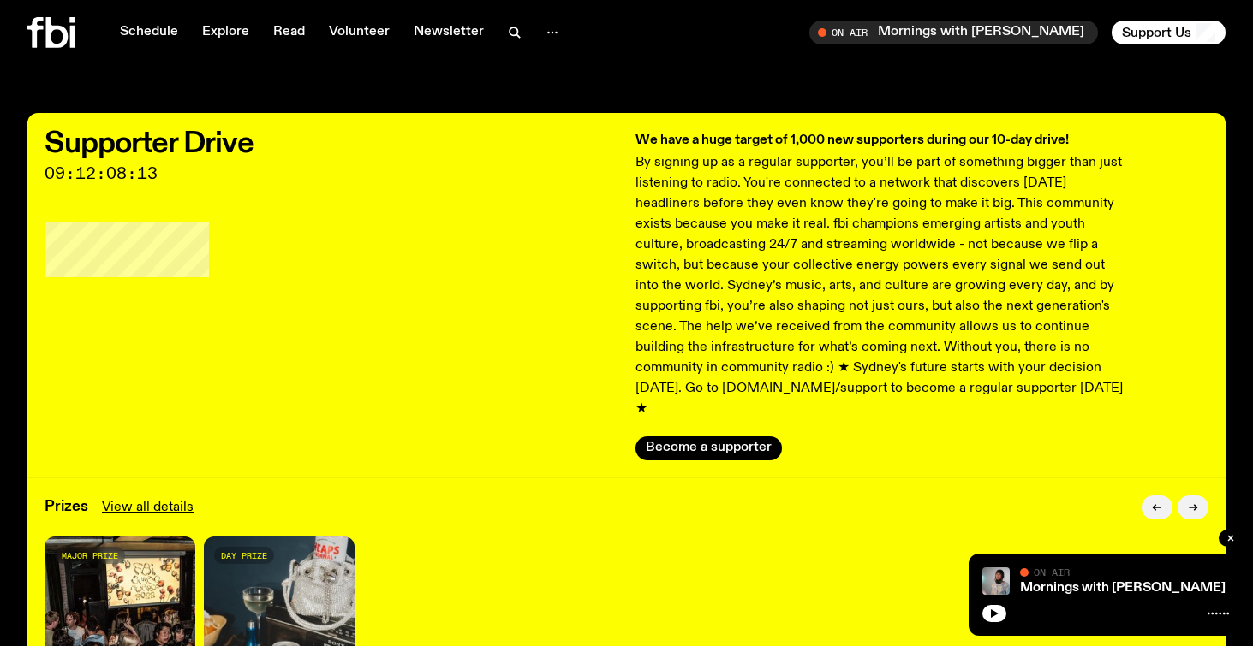
click at [41, 44] on icon at bounding box center [51, 32] width 48 height 31
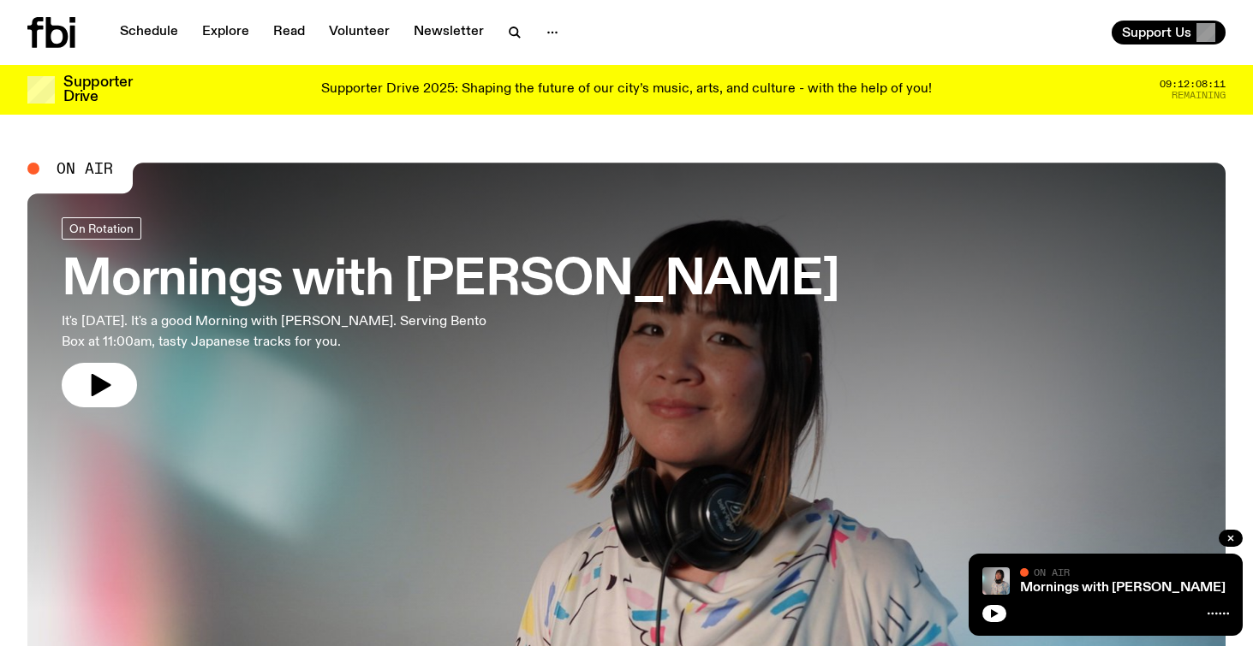
click at [622, 98] on p "Supporter Drive 2025: Shaping the future of our city’s music, arts, and culture…" at bounding box center [626, 89] width 610 height 15
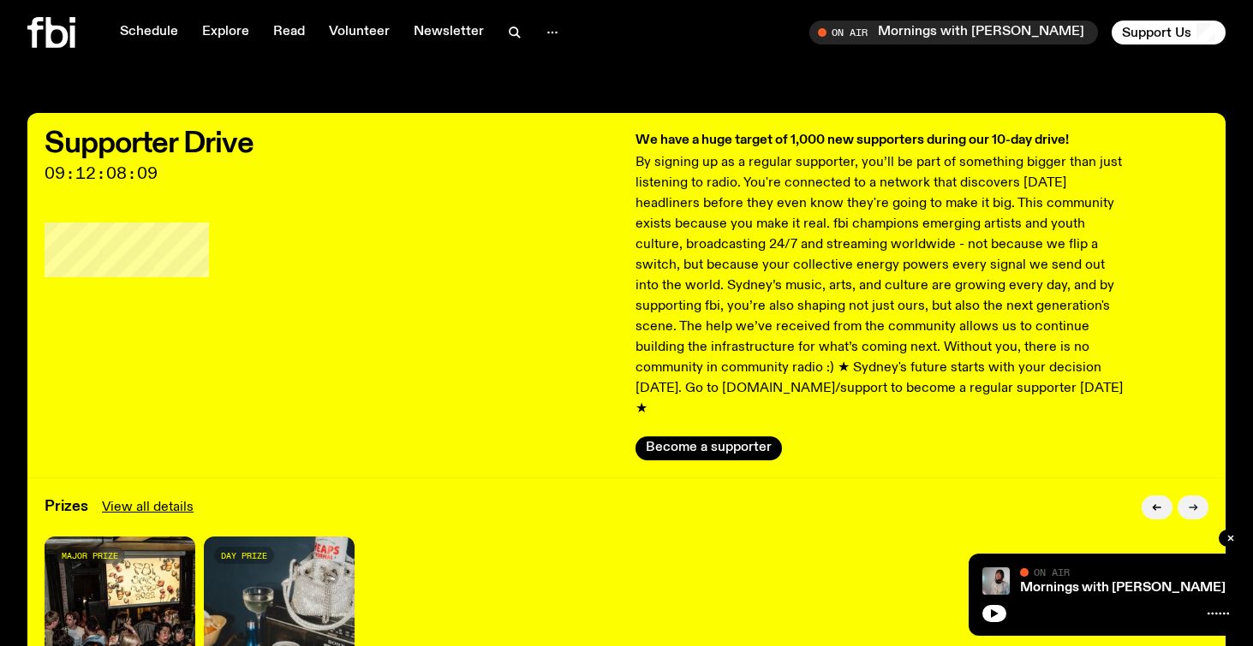
click at [1189, 503] on icon "button" at bounding box center [1192, 508] width 10 height 10
click at [1154, 505] on icon "button" at bounding box center [1153, 508] width 3 height 6
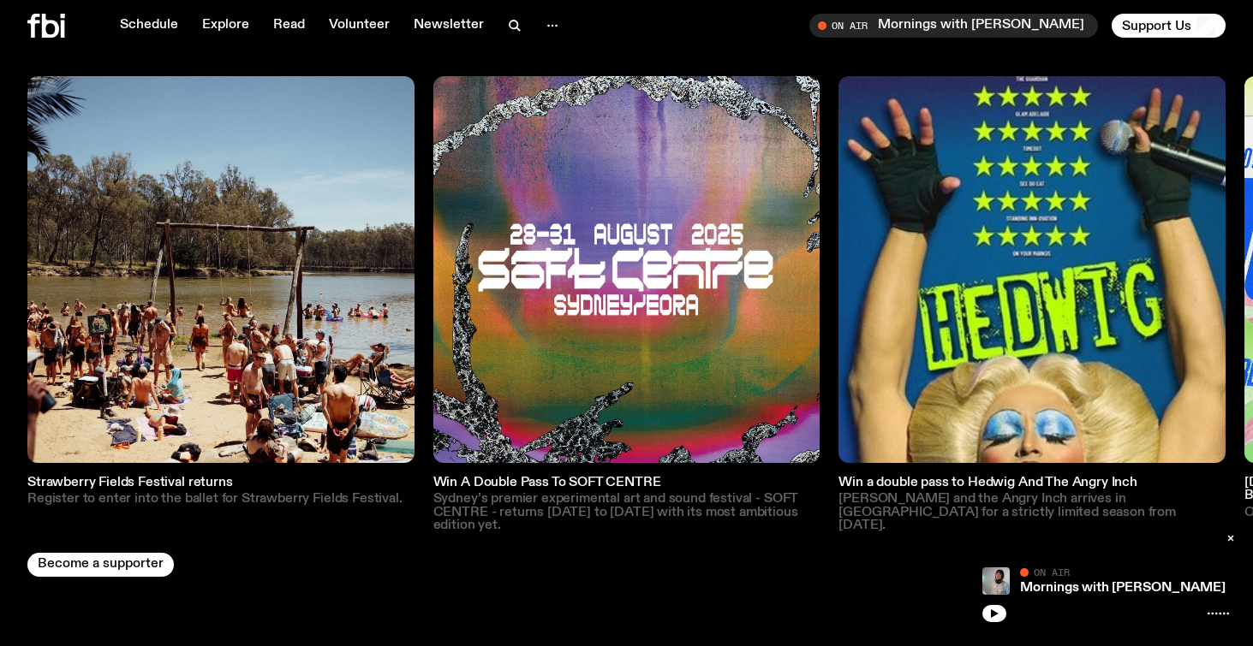
scroll to position [3286, 0]
